Goal: Information Seeking & Learning: Learn about a topic

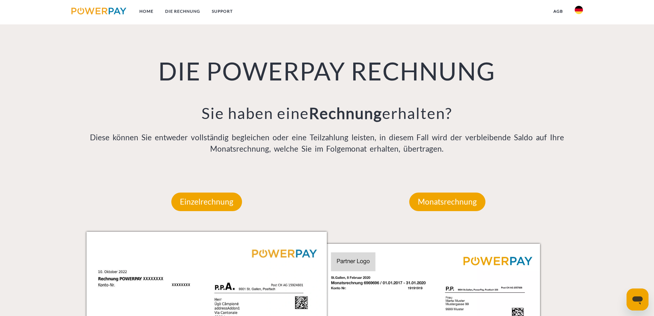
scroll to position [515, 0]
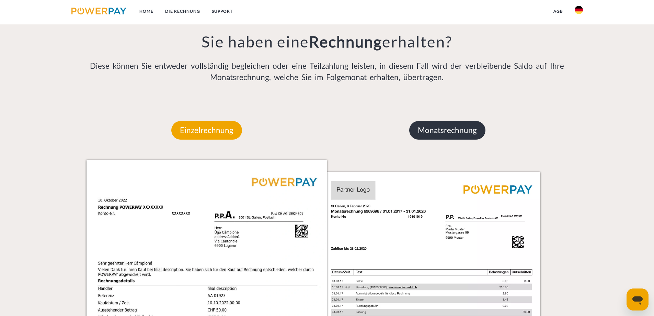
click at [464, 126] on p "Monatsrechnung" at bounding box center [447, 130] width 76 height 19
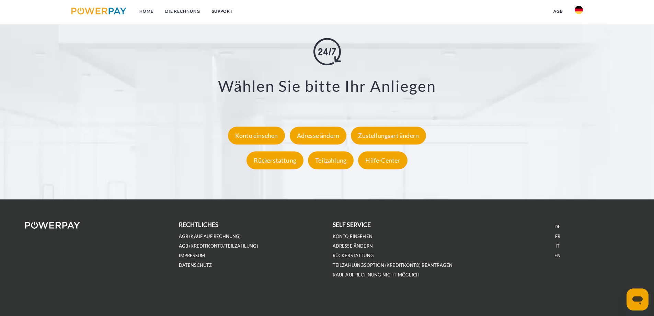
scroll to position [1272, 0]
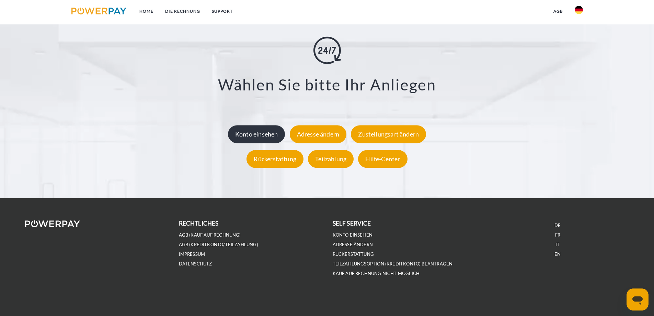
click at [275, 134] on div "Konto einsehen" at bounding box center [256, 134] width 57 height 18
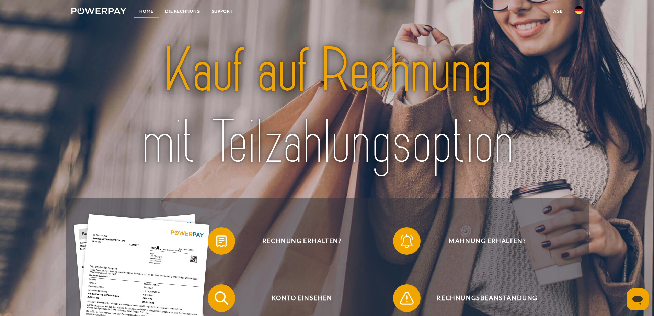
click at [146, 8] on link "Home" at bounding box center [147, 11] width 26 height 12
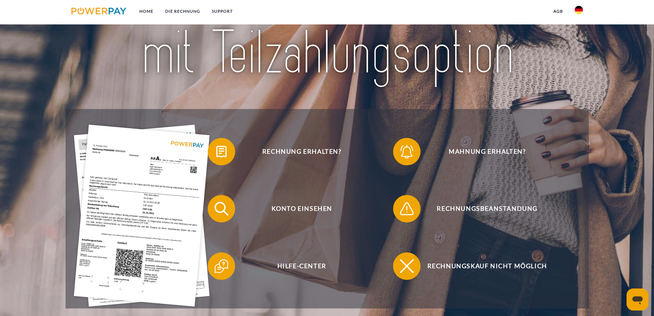
scroll to position [103, 0]
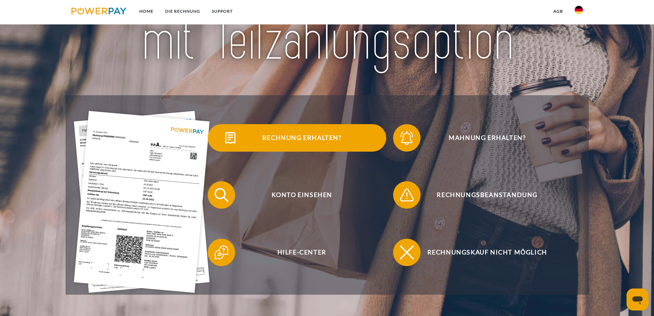
click at [282, 137] on span "Rechnung erhalten?" at bounding box center [302, 137] width 168 height 27
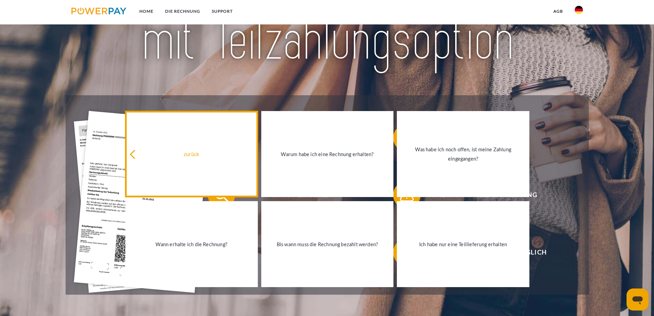
click at [186, 155] on div "zurück" at bounding box center [191, 153] width 124 height 9
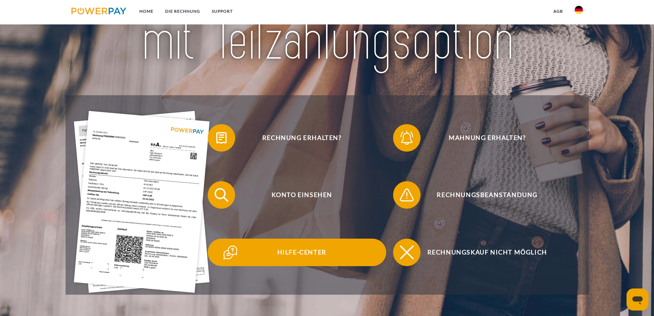
click at [297, 257] on span "Hilfe-Center" at bounding box center [302, 251] width 168 height 27
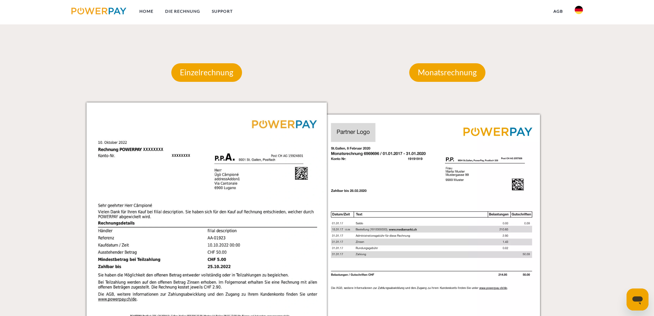
scroll to position [584, 0]
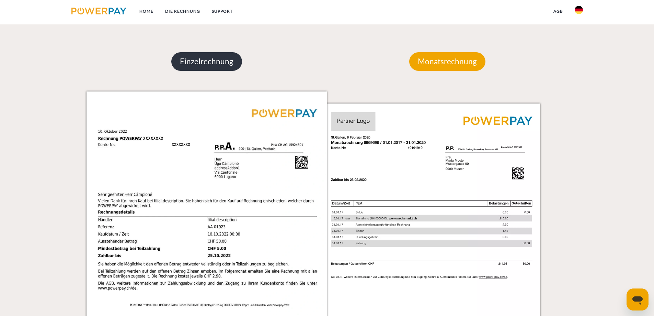
click at [224, 69] on p "Einzelrechnung" at bounding box center [206, 61] width 71 height 19
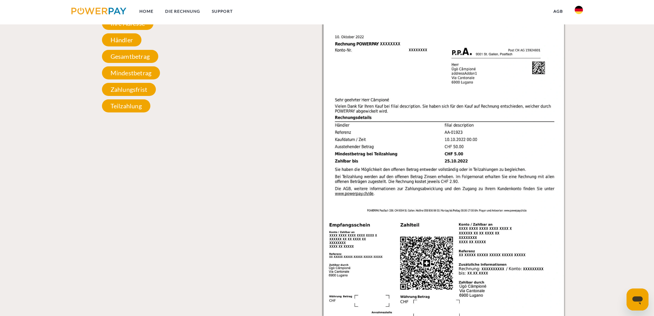
scroll to position [618, 0]
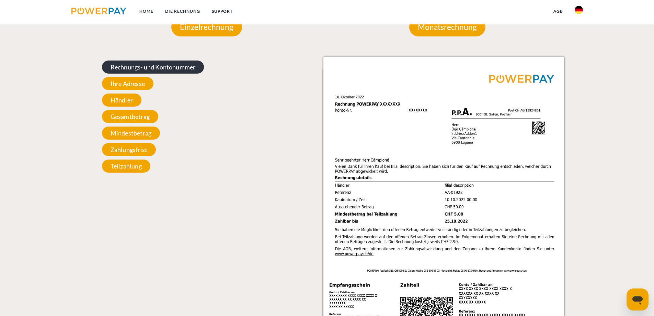
click at [167, 62] on span "Rechnungs- und Kontonummer" at bounding box center [153, 66] width 102 height 13
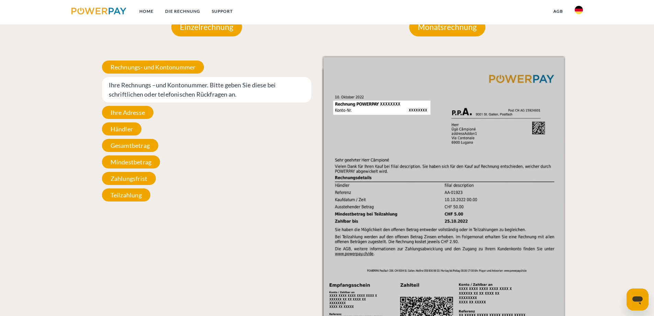
click at [291, 210] on div "Einzelrechnung Einzelrechnung Rechnungs- und Kontonummer Ihre Rechnungs –und Ko…" at bounding box center [207, 197] width 241 height 401
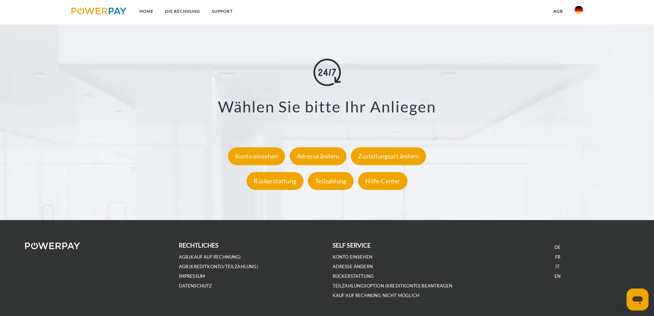
scroll to position [1238, 0]
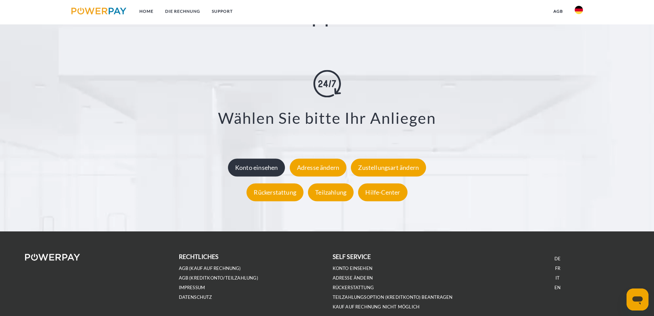
click at [266, 166] on div "Konto einsehen" at bounding box center [256, 167] width 57 height 18
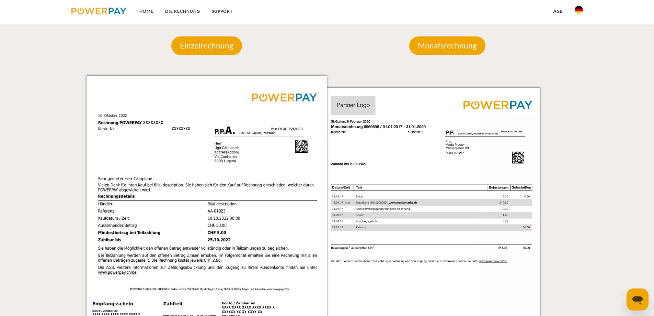
scroll to position [584, 0]
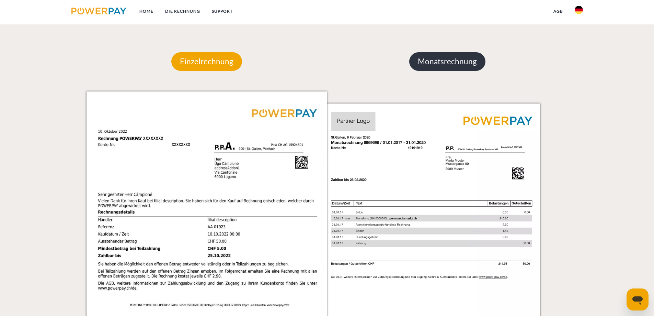
click at [468, 60] on p "Monatsrechnung" at bounding box center [447, 61] width 76 height 19
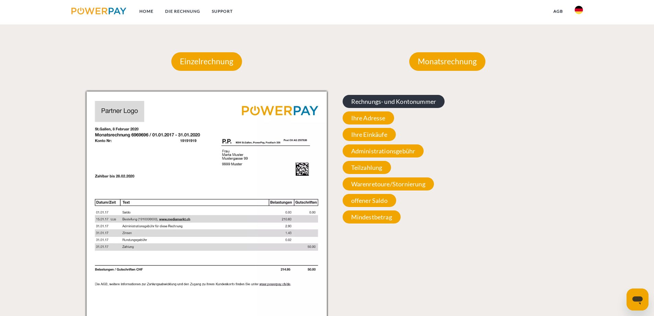
click at [419, 101] on span "Rechnungs- und Kontonummer" at bounding box center [394, 101] width 102 height 13
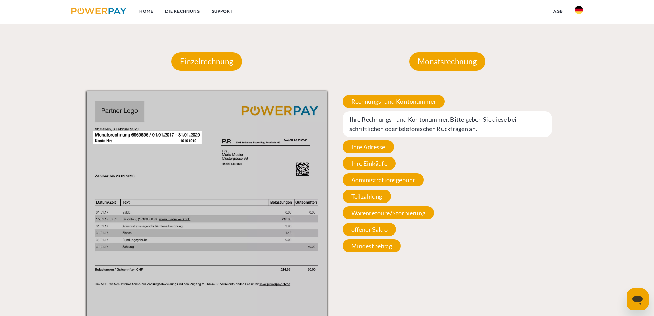
click at [410, 95] on div "Rechnungs- und Kontonummer Ihre Rechnungs –und Kontonummer. Bitte geben Sie die…" at bounding box center [447, 173] width 241 height 164
click at [410, 99] on span "Rechnungs- und Kontonummer" at bounding box center [394, 101] width 102 height 13
click at [372, 231] on span "offener Saldo" at bounding box center [370, 229] width 54 height 13
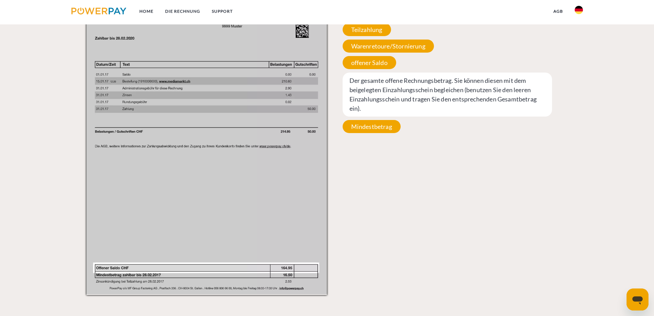
scroll to position [721, 0]
click at [369, 123] on span "Mindestbetrag" at bounding box center [372, 126] width 58 height 13
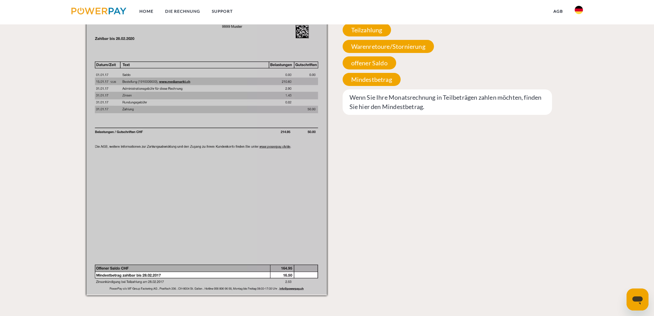
scroll to position [652, 0]
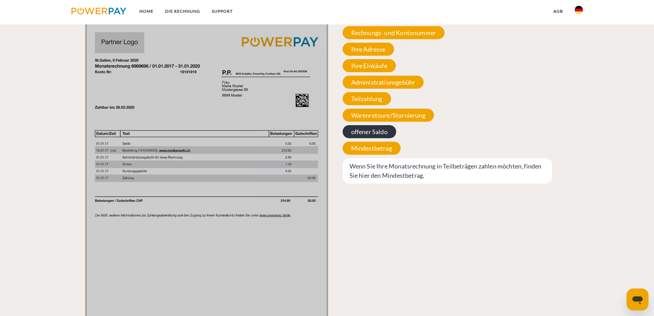
click at [372, 130] on span "offener Saldo" at bounding box center [370, 131] width 54 height 13
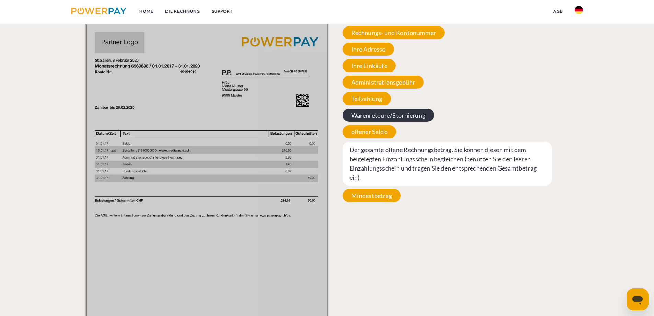
click at [375, 110] on span "Warenretoure/Stornierung" at bounding box center [388, 115] width 91 height 13
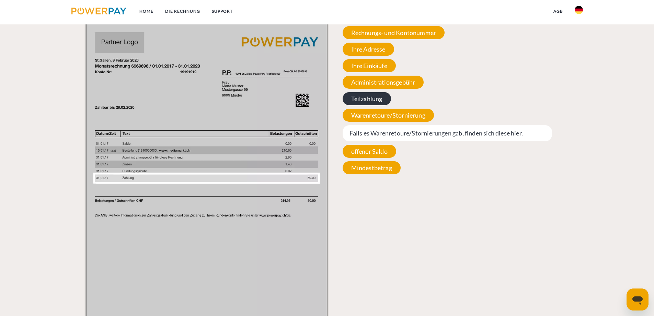
click at [377, 104] on span "Teilzahlung" at bounding box center [367, 98] width 48 height 13
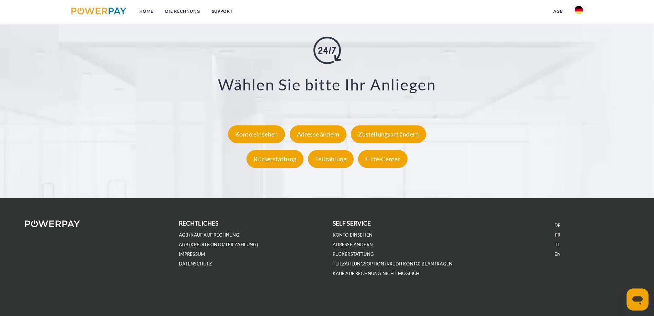
scroll to position [1272, 0]
click at [296, 151] on div "Rückerstattung" at bounding box center [275, 159] width 57 height 18
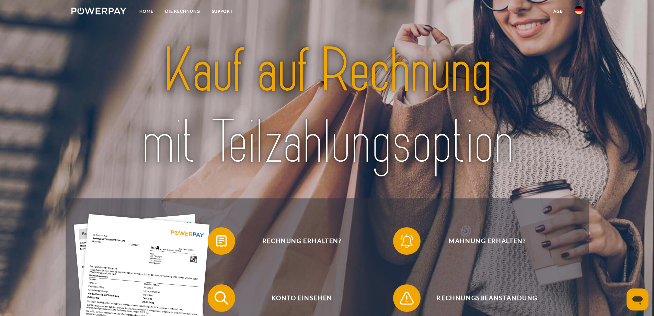
click at [223, 90] on img at bounding box center [326, 107] width 461 height 150
